Goal: Task Accomplishment & Management: Use online tool/utility

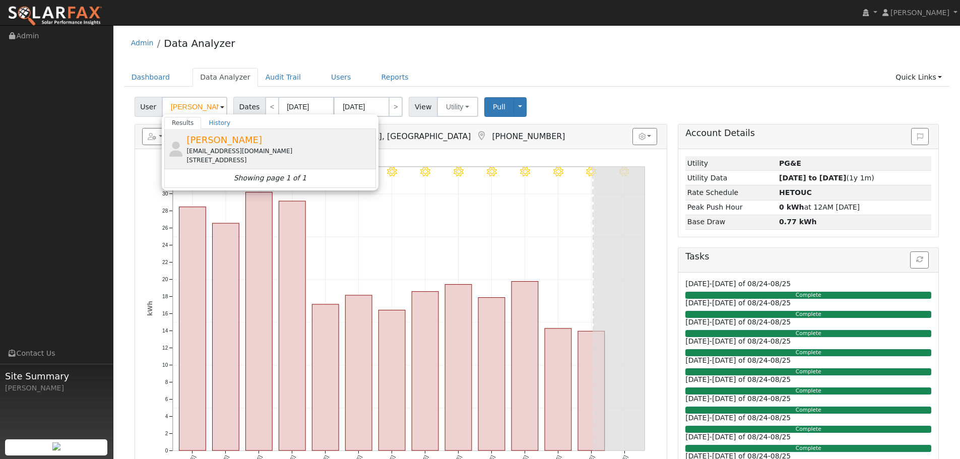
click at [235, 136] on span "[PERSON_NAME]" at bounding box center [224, 139] width 76 height 11
type input "[PERSON_NAME]"
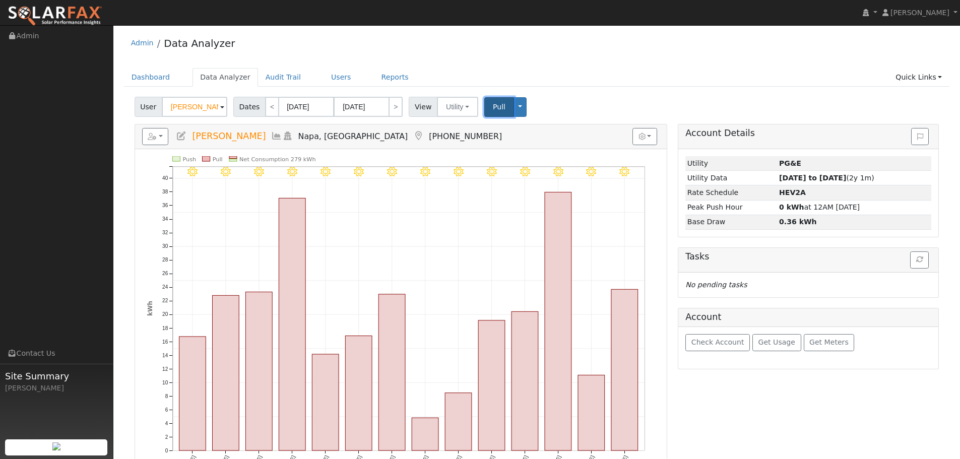
click at [493, 104] on span "Pull" at bounding box center [499, 107] width 13 height 8
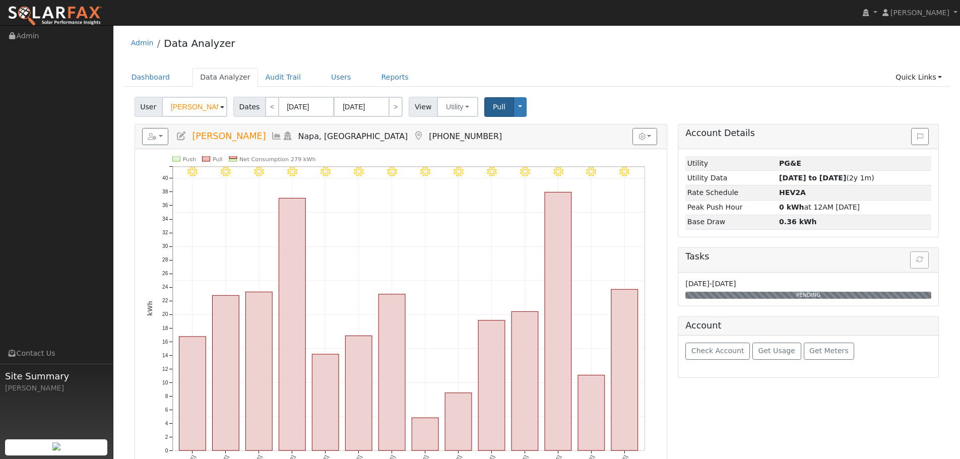
click at [922, 262] on div "Tasks" at bounding box center [808, 260] width 260 height 25
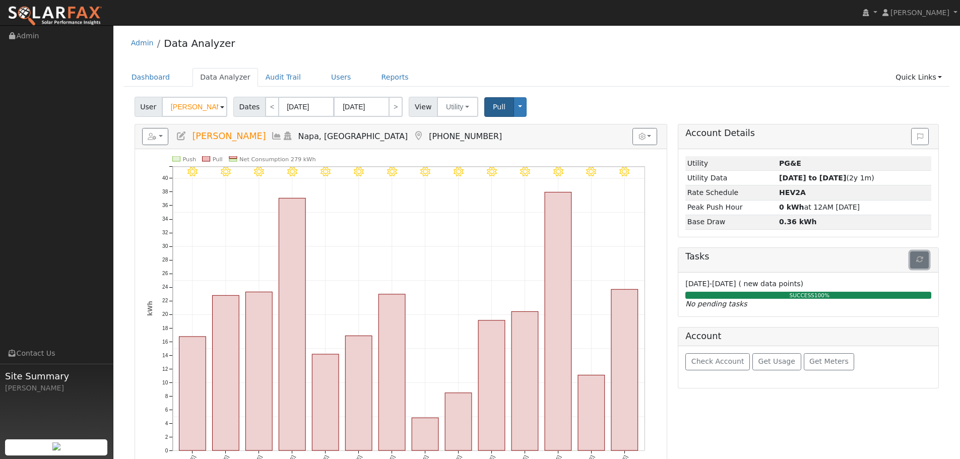
click at [915, 259] on button "button" at bounding box center [919, 259] width 19 height 17
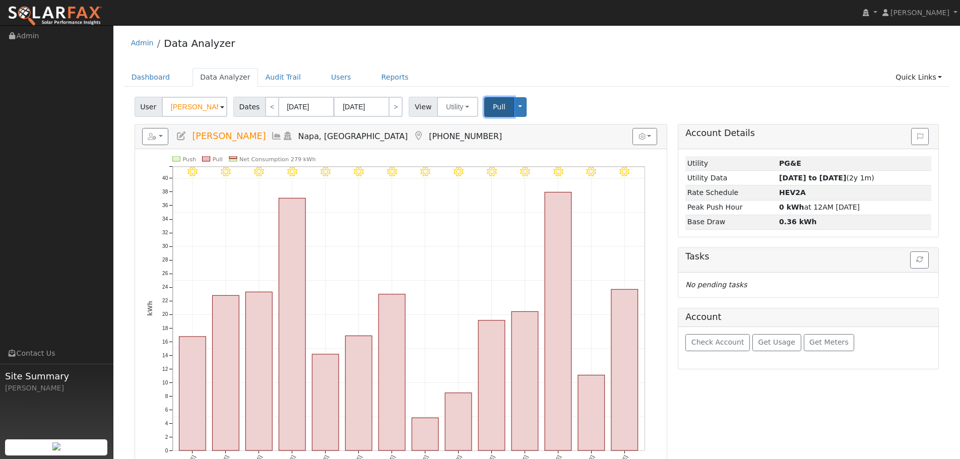
click at [495, 107] on span "Pull" at bounding box center [499, 107] width 13 height 8
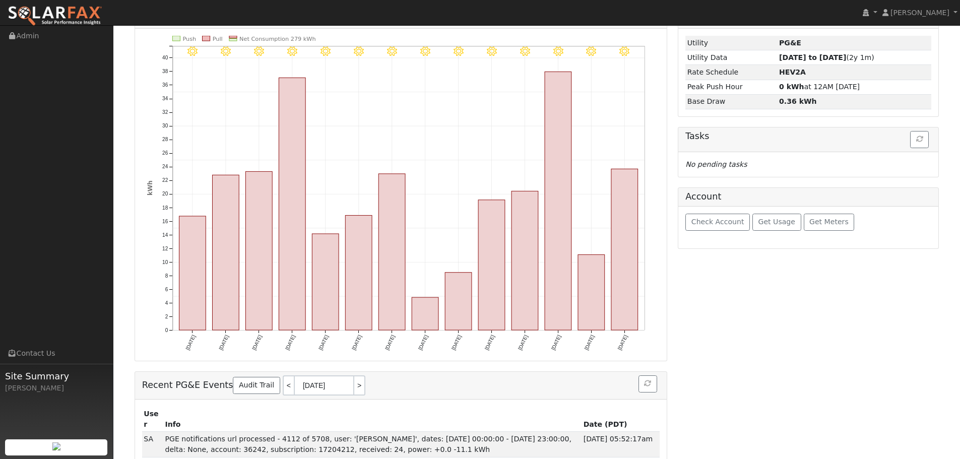
scroll to position [127, 0]
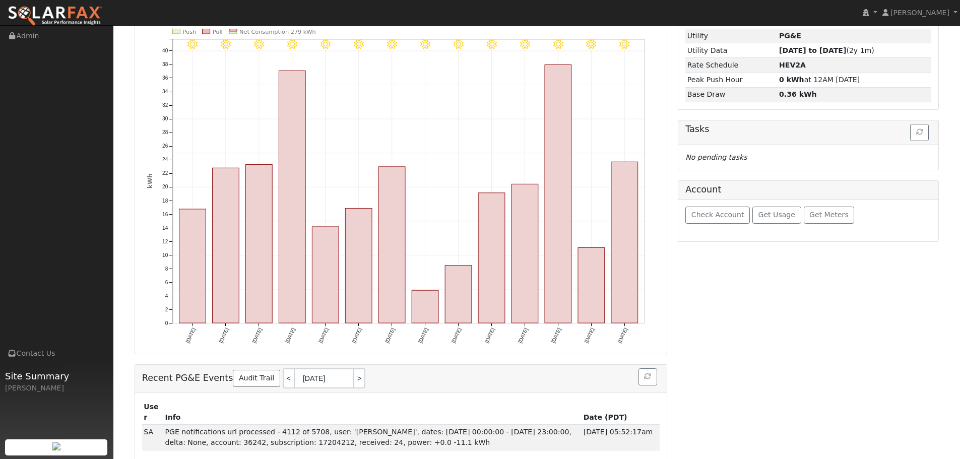
click at [922, 122] on div "Tasks" at bounding box center [808, 132] width 260 height 25
click at [920, 126] on button "button" at bounding box center [919, 132] width 19 height 17
click at [921, 133] on icon "button" at bounding box center [919, 131] width 7 height 7
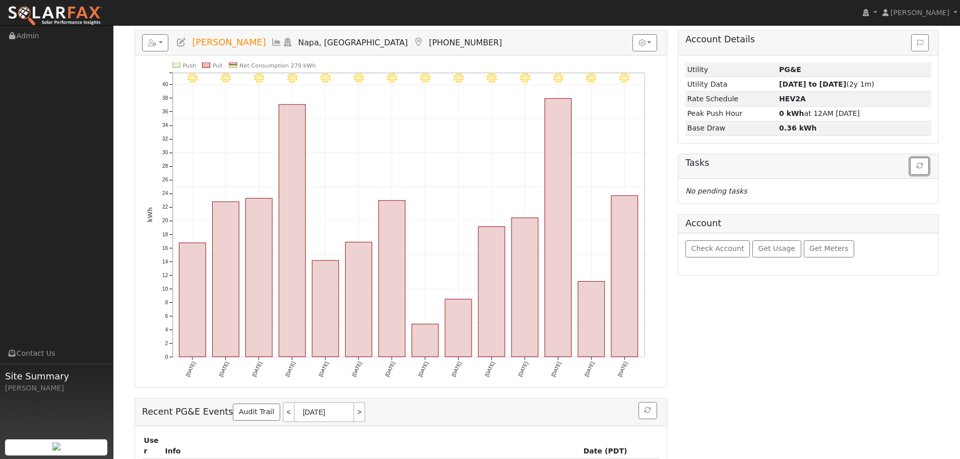
scroll to position [0, 0]
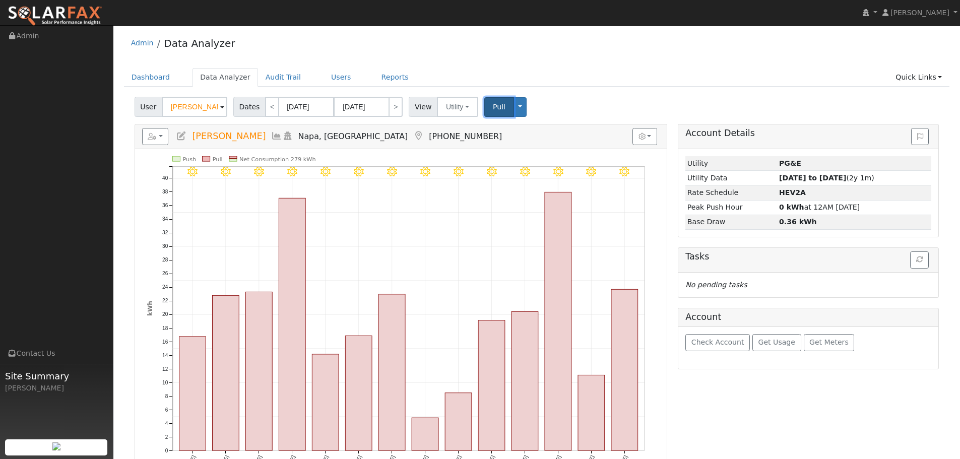
click at [493, 105] on span "Pull" at bounding box center [499, 107] width 13 height 8
